Goal: Task Accomplishment & Management: Complete application form

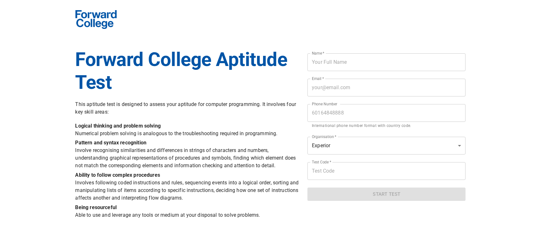
click at [392, 67] on input "text" at bounding box center [386, 62] width 158 height 18
type input "Peh Eng Hoo"
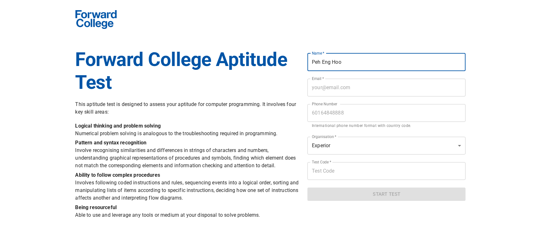
type input "[EMAIL_ADDRESS][DOMAIN_NAME]"
type input "0125108326"
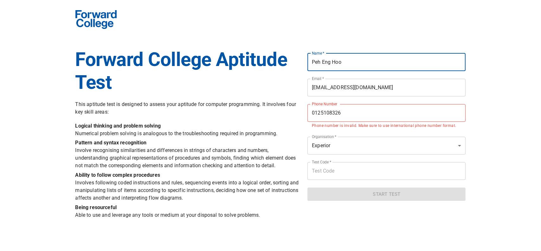
click at [354, 171] on input "text" at bounding box center [386, 171] width 158 height 18
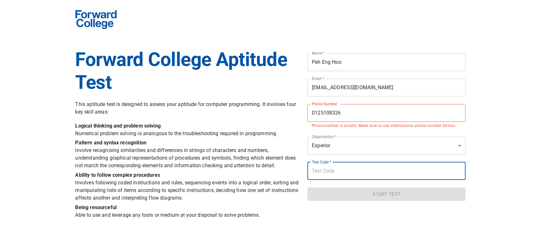
paste input "experior2021"
type input "experior2021"
click at [366, 132] on form "Name   * [PERSON_NAME] Name * Email   * [EMAIL_ADDRESS][DOMAIN_NAME] Email * Ph…" at bounding box center [386, 124] width 158 height 152
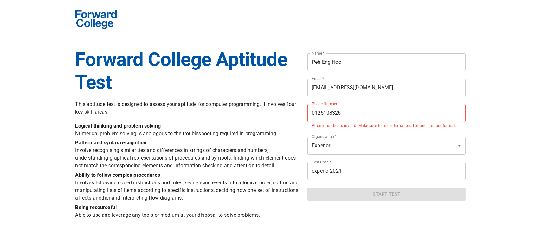
click at [370, 126] on p "Phone number is invalid. Make sure to use international phone number format." at bounding box center [386, 126] width 149 height 6
click at [324, 115] on input "0125108326" at bounding box center [386, 113] width 158 height 18
type input "[PHONE_NUMBER]"
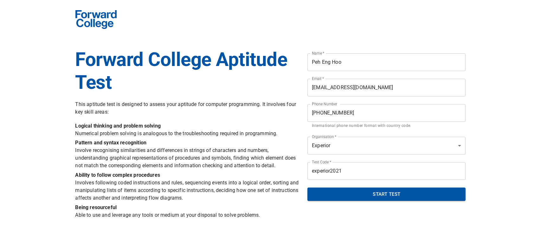
click at [405, 193] on span "Start Test" at bounding box center [386, 194] width 144 height 8
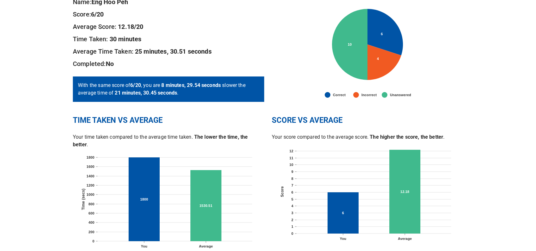
scroll to position [104, 0]
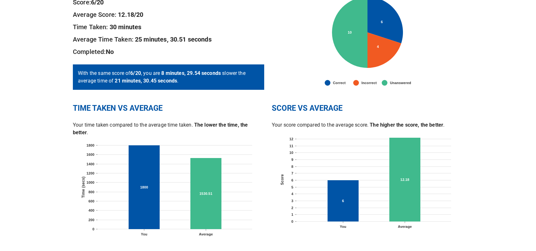
click at [195, 84] on p "With the same score of 6 /20 , you are 8 minutes, 29.54 seconds slower the aver…" at bounding box center [168, 76] width 181 height 15
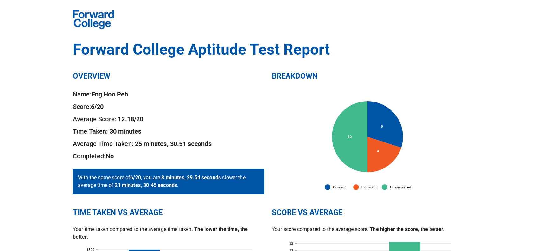
click at [102, 79] on h2 "OVERVIEW" at bounding box center [168, 76] width 191 height 10
click at [304, 76] on h2 "BREAKDOWN" at bounding box center [367, 76] width 191 height 10
click at [159, 189] on div "With the same score of 6 /20 , you are 8 minutes, 29.54 seconds slower the aver…" at bounding box center [168, 181] width 191 height 25
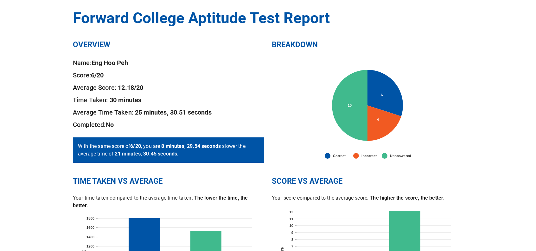
scroll to position [9, 0]
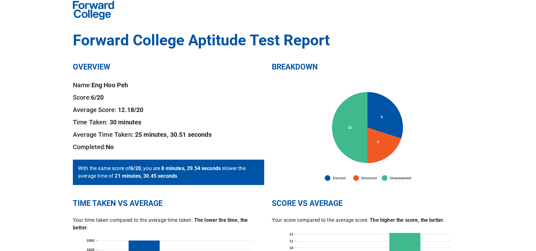
click at [162, 75] on div "OVERVIEW Name: Eng Hoo Peh Score: 6 /20 Average Score: 12.18 /20 Time Taken: 30…" at bounding box center [168, 123] width 199 height 144
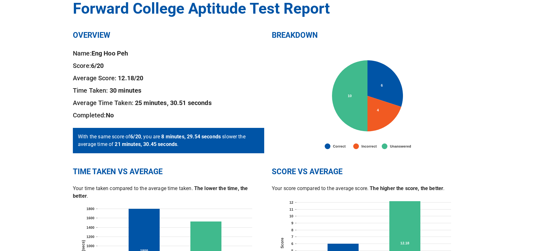
scroll to position [73, 0]
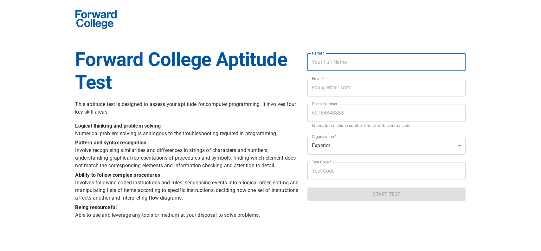
click at [336, 63] on input "text" at bounding box center [386, 62] width 158 height 18
type input "Peh Eng Hoo"
type input "[EMAIL_ADDRESS][DOMAIN_NAME]"
type input "[PHONE_NUMBER]"
click at [373, 90] on input "[EMAIL_ADDRESS][DOMAIN_NAME]" at bounding box center [386, 88] width 158 height 18
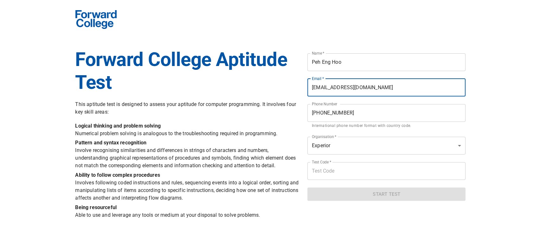
drag, startPoint x: 373, startPoint y: 90, endPoint x: 286, endPoint y: 88, distance: 87.8
click at [286, 88] on div "Forward College Aptitude Test This aptitude test is designed to assess your apt…" at bounding box center [271, 110] width 398 height 228
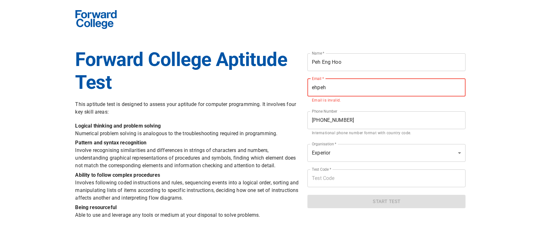
type input "[EMAIL_ADDRESS][DOMAIN_NAME]"
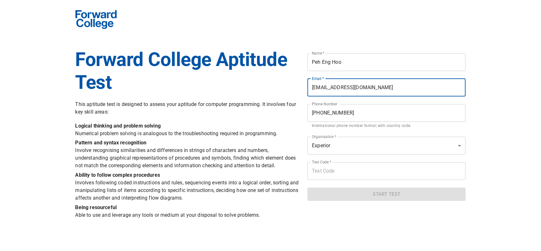
click at [338, 172] on input "text" at bounding box center [386, 171] width 158 height 18
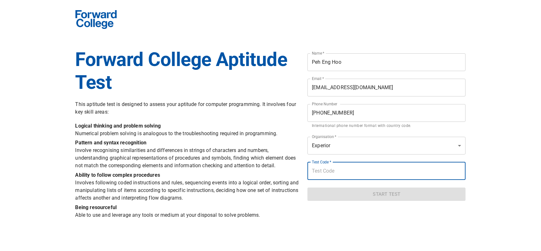
type input "experior2021"
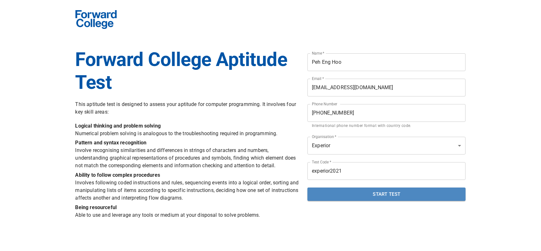
click at [352, 197] on span "Start Test" at bounding box center [386, 194] width 144 height 8
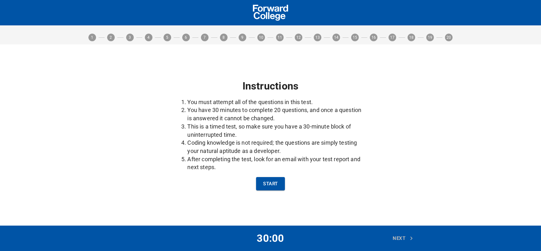
click at [273, 187] on span "Start" at bounding box center [270, 183] width 15 height 8
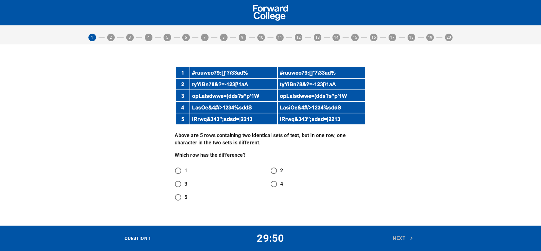
click at [345, 160] on div "Above are 5 rows containing two identical sets of text, but in one row, one cha…" at bounding box center [270, 134] width 199 height 145
click at [278, 190] on input "4" at bounding box center [273, 183] width 13 height 13
radio input "true"
click at [278, 190] on input "4" at bounding box center [273, 183] width 13 height 13
click at [396, 235] on span "Next" at bounding box center [403, 238] width 21 height 8
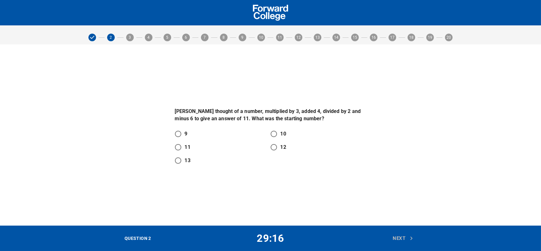
click at [386, 191] on div "[PERSON_NAME] thought of a number, multiplied by 3, added 4, divided by 2 and m…" at bounding box center [270, 134] width 541 height 181
click at [277, 133] on input "10" at bounding box center [273, 133] width 13 height 13
radio input "true"
click at [397, 238] on span "Next" at bounding box center [403, 238] width 21 height 8
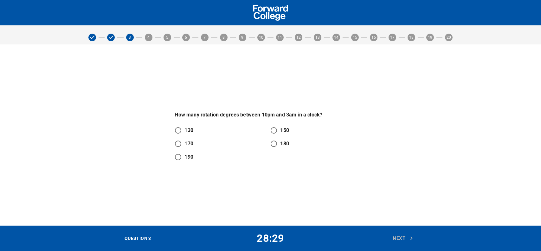
click at [274, 128] on input "150" at bounding box center [273, 130] width 13 height 13
radio input "true"
click at [400, 236] on span "Next" at bounding box center [403, 238] width 21 height 8
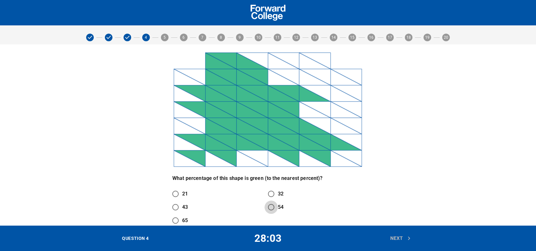
click at [273, 209] on input "54" at bounding box center [271, 206] width 13 height 13
radio input "true"
click at [407, 238] on icon "button" at bounding box center [409, 238] width 7 height 7
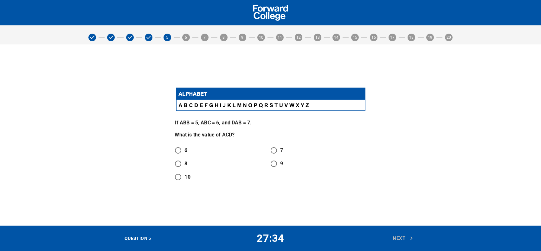
click at [183, 167] on input "8" at bounding box center [177, 163] width 13 height 13
radio input "true"
click at [394, 241] on span "Next" at bounding box center [403, 238] width 21 height 8
click at [184, 147] on input "104" at bounding box center [177, 150] width 13 height 13
radio input "true"
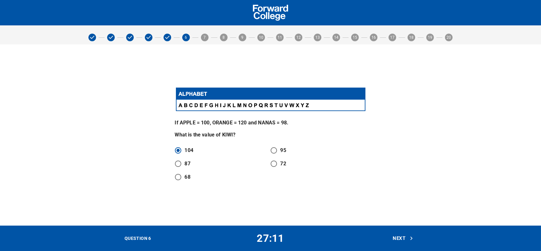
click at [395, 234] on span "Next" at bounding box center [403, 238] width 21 height 8
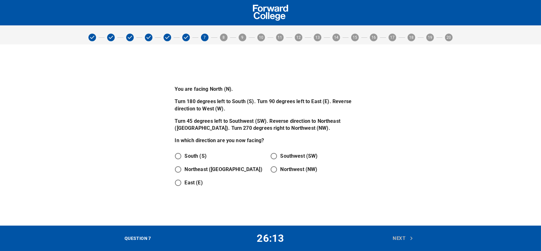
click at [286, 171] on p "Northwest (NW)" at bounding box center [298, 169] width 37 height 8
click at [280, 171] on input "Northwest (NW)" at bounding box center [273, 169] width 13 height 13
radio input "true"
click at [394, 237] on span "Next" at bounding box center [403, 238] width 21 height 8
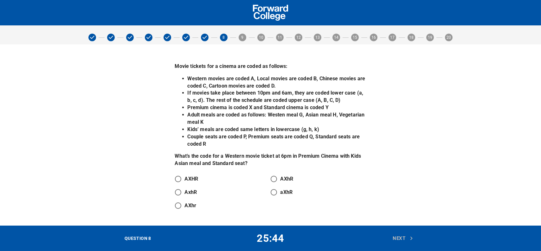
click at [288, 180] on p "AXhR" at bounding box center [286, 179] width 13 height 8
click at [280, 180] on input "AXhR" at bounding box center [273, 178] width 13 height 13
radio input "true"
click at [401, 235] on span "Next" at bounding box center [403, 238] width 21 height 8
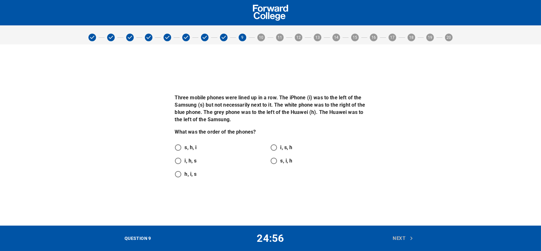
click at [189, 159] on p "i, h, s" at bounding box center [191, 161] width 12 height 8
click at [185, 159] on input "i, h, s" at bounding box center [177, 160] width 13 height 13
radio input "true"
click at [402, 241] on span "Next" at bounding box center [403, 238] width 21 height 8
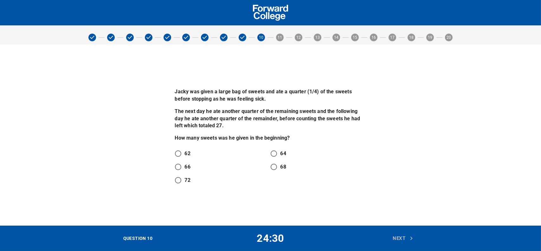
click at [281, 154] on p "64" at bounding box center [283, 154] width 6 height 8
click at [280, 154] on input "64" at bounding box center [273, 153] width 13 height 13
radio input "true"
click at [407, 236] on span "Next" at bounding box center [403, 238] width 21 height 8
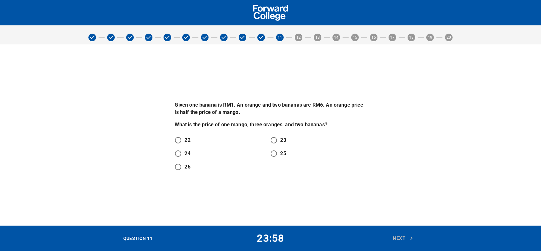
click at [184, 140] on input "22" at bounding box center [177, 139] width 13 height 13
radio input "true"
click at [400, 240] on span "Next" at bounding box center [403, 238] width 21 height 8
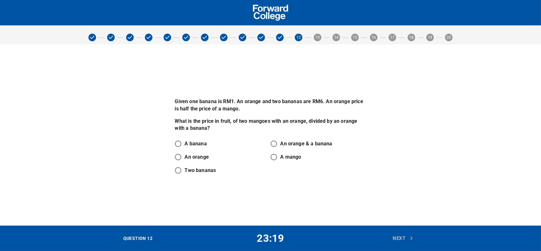
click at [185, 158] on p "An orange" at bounding box center [197, 157] width 24 height 8
click at [185, 158] on input "An orange" at bounding box center [177, 156] width 13 height 13
radio input "true"
click at [401, 239] on span "Next" at bounding box center [403, 238] width 21 height 8
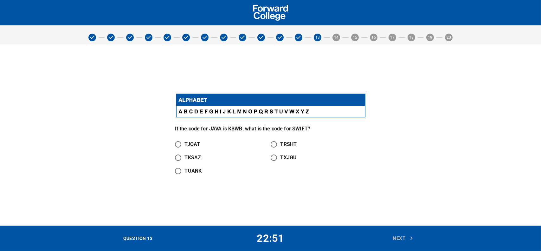
click at [283, 158] on p "TXJGU" at bounding box center [288, 158] width 16 height 8
click at [280, 158] on input "TXJGU" at bounding box center [273, 157] width 13 height 13
radio input "true"
click at [396, 237] on span "Next" at bounding box center [403, 238] width 21 height 8
click at [190, 173] on p "UGIB" at bounding box center [191, 171] width 12 height 8
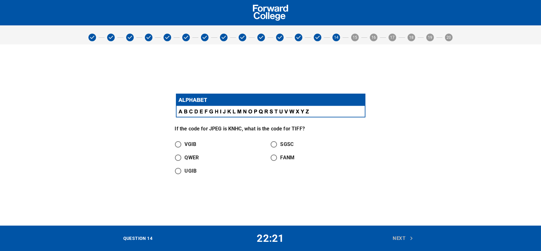
click at [185, 173] on input "UGIB" at bounding box center [177, 170] width 13 height 13
radio input "true"
click at [394, 241] on span "Next" at bounding box center [403, 238] width 21 height 8
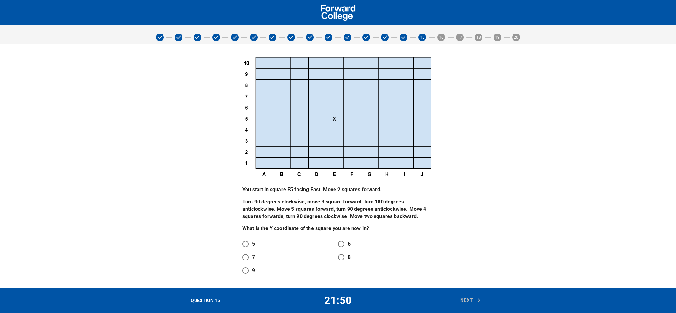
click at [246, 245] on input "5" at bounding box center [245, 244] width 13 height 13
radio input "true"
click at [463, 250] on span "Next" at bounding box center [470, 301] width 21 height 8
click at [460, 250] on div "You start in square E5 facing Southwest. Move 1 square forward. Rotate 135 degr…" at bounding box center [338, 166] width 398 height 231
click at [342, 250] on input "I" at bounding box center [341, 257] width 13 height 13
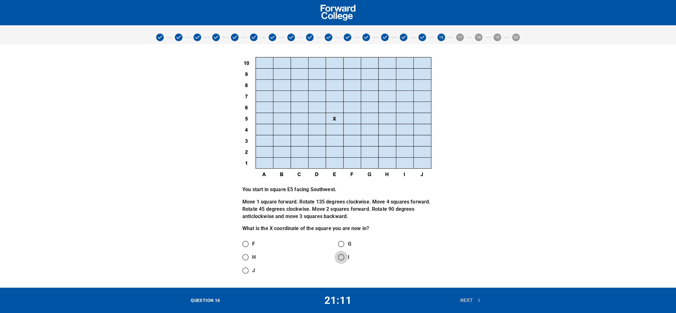
radio input "true"
click at [469, 250] on button "Next" at bounding box center [471, 300] width 28 height 13
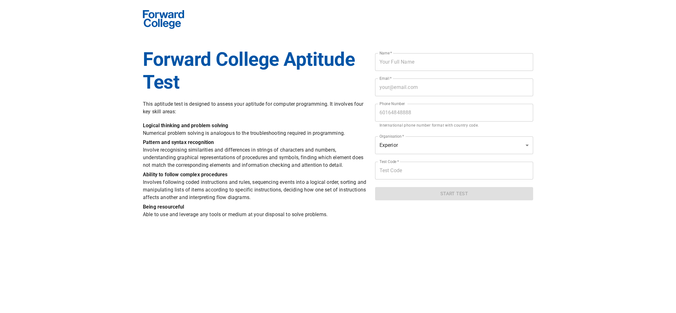
click at [438, 69] on input "text" at bounding box center [454, 62] width 158 height 18
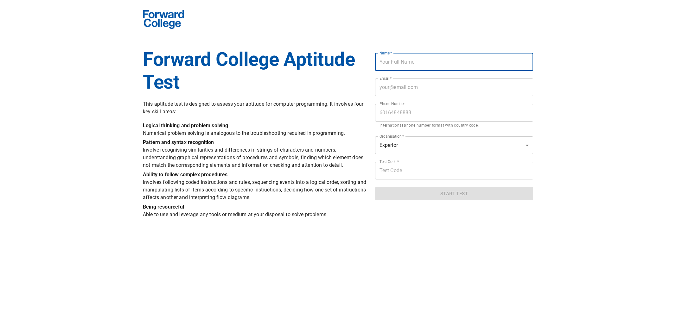
type input "Peh Eng Hoo"
type input "[EMAIL_ADDRESS][DOMAIN_NAME]"
click at [389, 118] on input "0125108326" at bounding box center [454, 113] width 158 height 18
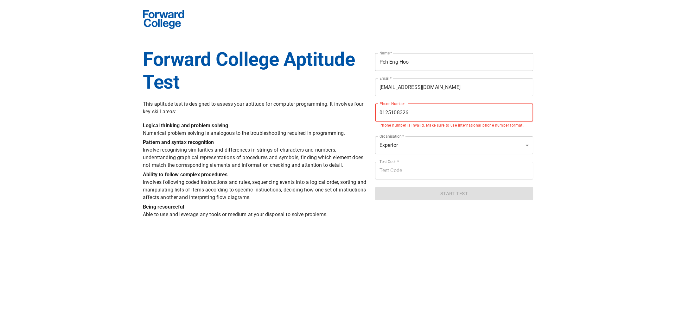
type input "[PHONE_NUMBER]"
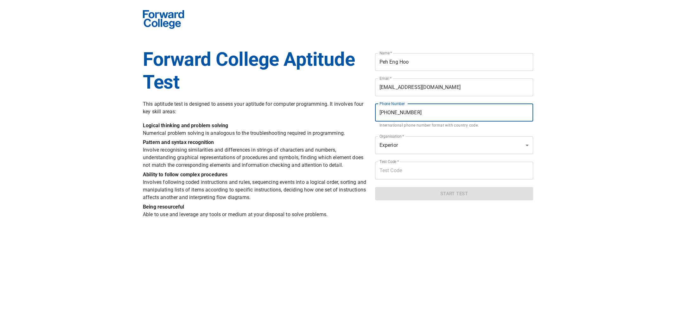
click at [416, 172] on input "text" at bounding box center [454, 171] width 158 height 18
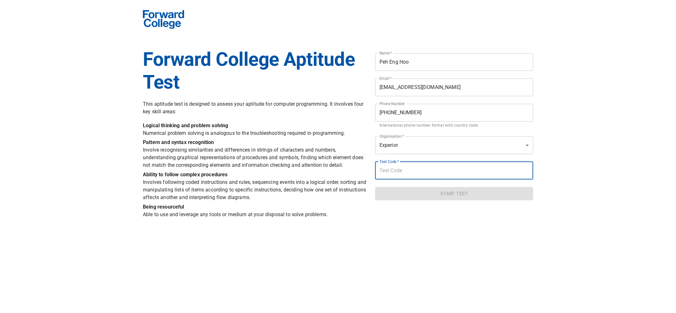
type input "experior2021"
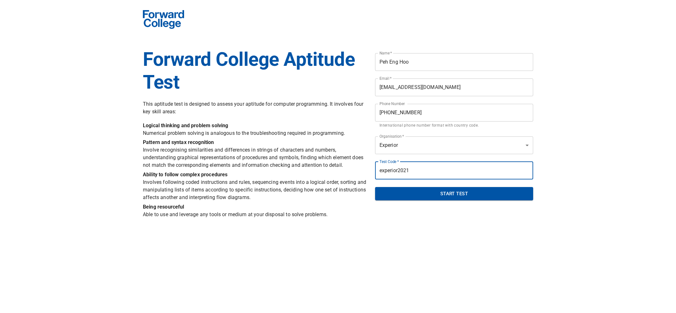
click at [408, 95] on input "[EMAIL_ADDRESS][DOMAIN_NAME]" at bounding box center [454, 88] width 158 height 18
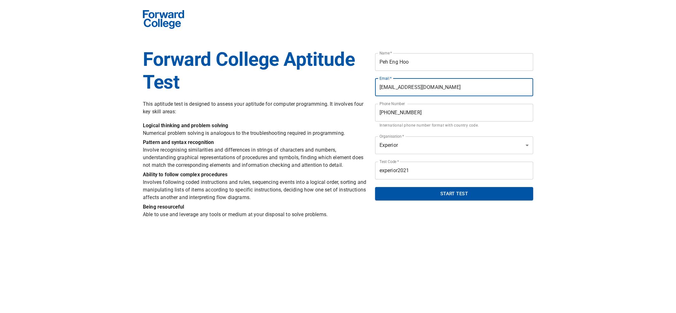
drag, startPoint x: 453, startPoint y: 87, endPoint x: 321, endPoint y: 85, distance: 132.5
click at [321, 85] on div "Forward College Aptitude Test This aptitude test is designed to assess your apt…" at bounding box center [338, 110] width 398 height 228
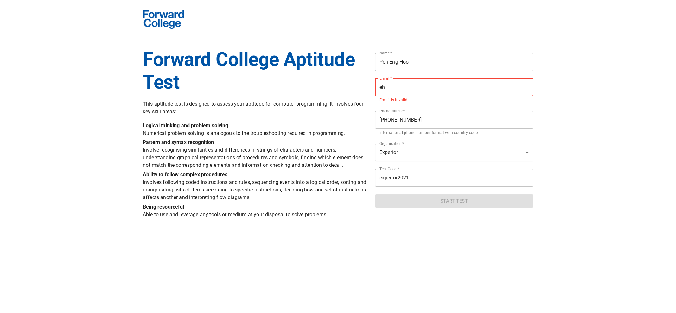
type input "[EMAIL_ADDRESS][DOMAIN_NAME]"
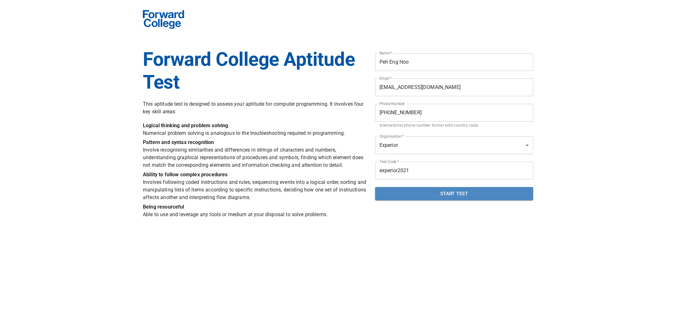
click at [449, 194] on span "Start Test" at bounding box center [454, 194] width 144 height 8
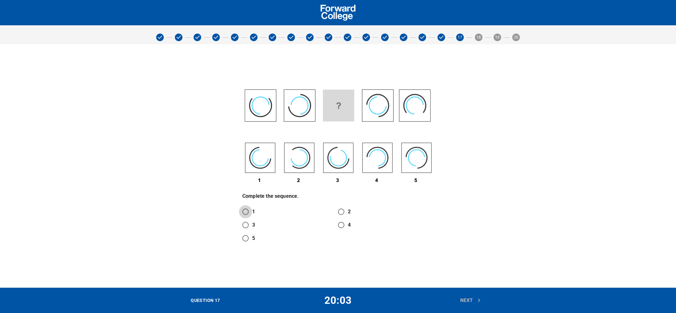
click at [244, 215] on input "1" at bounding box center [245, 211] width 13 height 13
radio input "true"
click at [476, 301] on icon "button" at bounding box center [479, 300] width 7 height 7
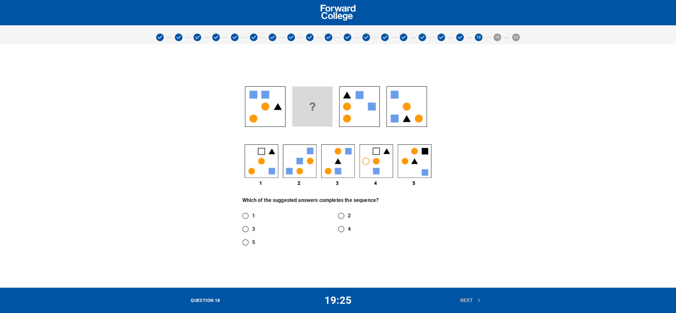
click at [247, 211] on input "1" at bounding box center [245, 215] width 13 height 13
radio input "true"
click at [473, 302] on span "Next" at bounding box center [470, 301] width 21 height 8
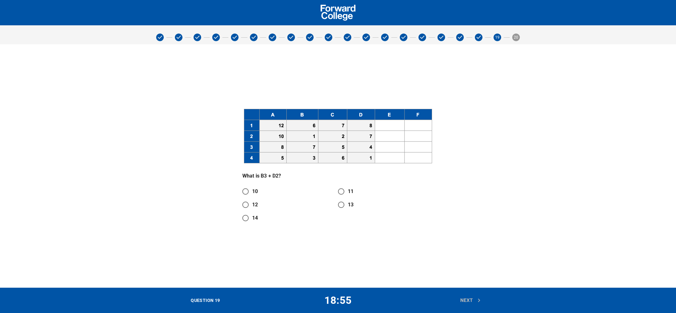
click at [258, 219] on p "14" at bounding box center [255, 219] width 6 height 8
click at [252, 219] on input "14" at bounding box center [245, 218] width 13 height 13
radio input "true"
click at [476, 302] on icon "button" at bounding box center [479, 300] width 7 height 7
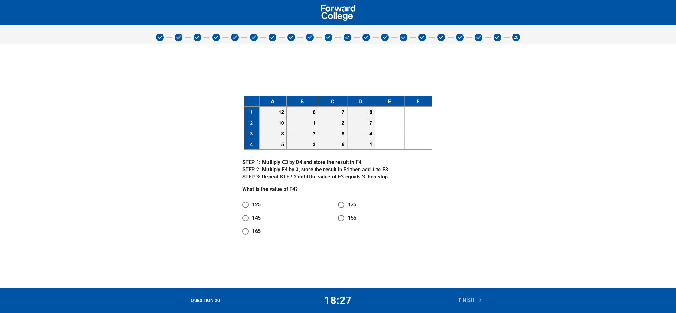
click at [351, 200] on label "135" at bounding box center [346, 204] width 22 height 13
click at [348, 200] on input "135" at bounding box center [341, 204] width 13 height 13
radio input "true"
click at [467, 303] on span "Finish" at bounding box center [471, 301] width 24 height 8
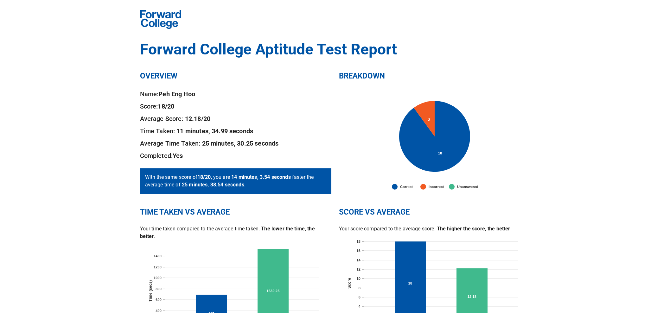
scroll to position [42, 0]
